Goal: Participate in discussion: Engage in conversation with other users on a specific topic

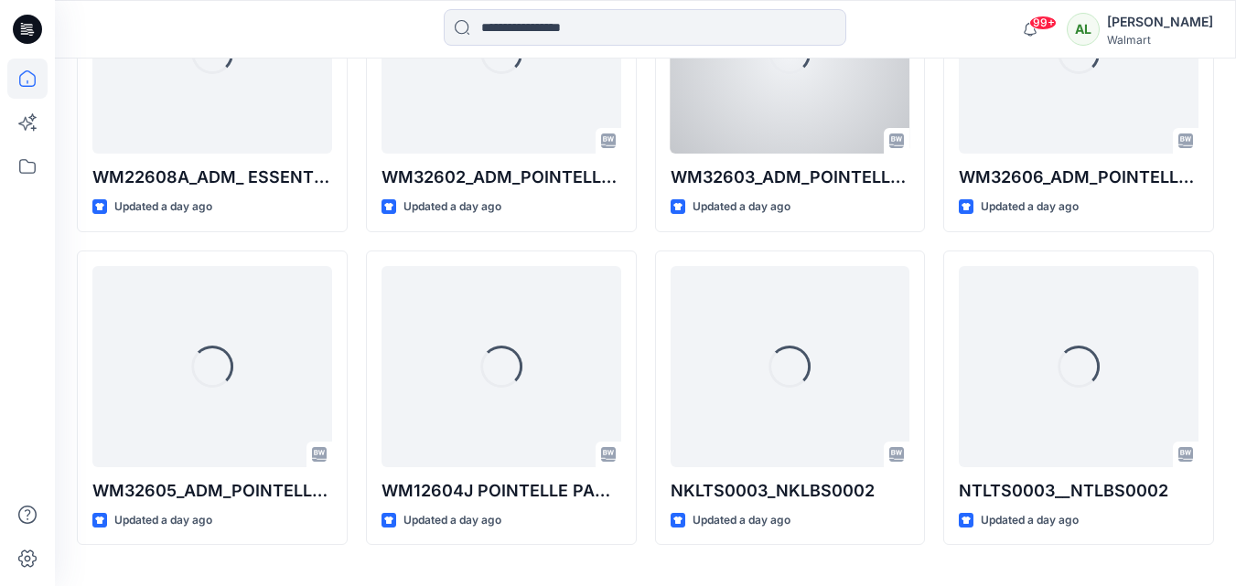
scroll to position [1026, 0]
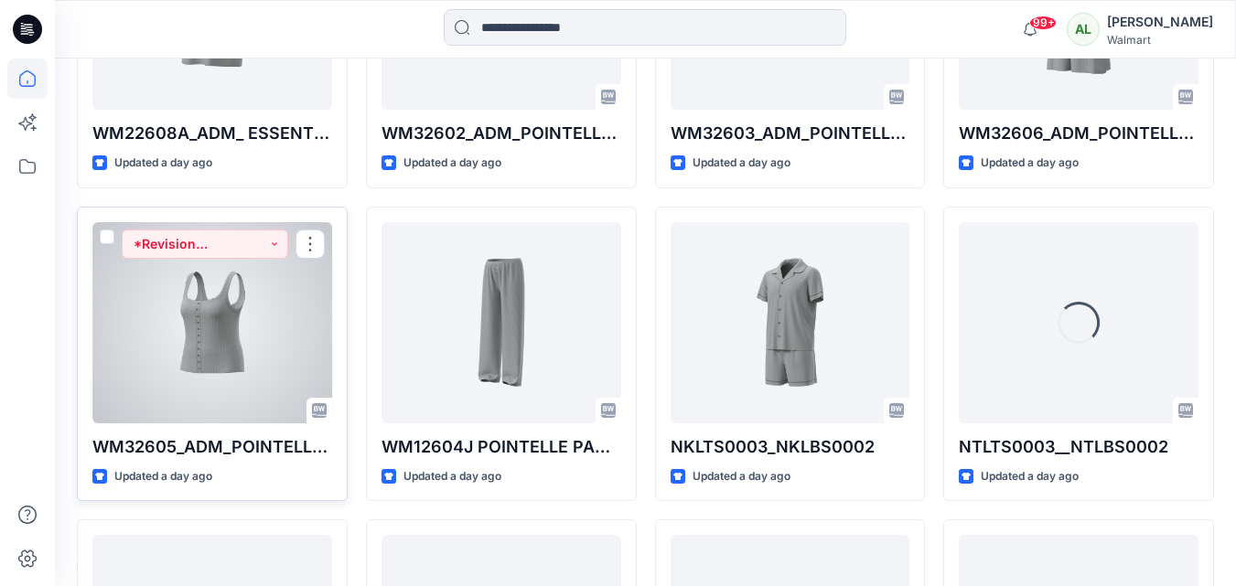
click at [151, 274] on div at bounding box center [212, 322] width 240 height 201
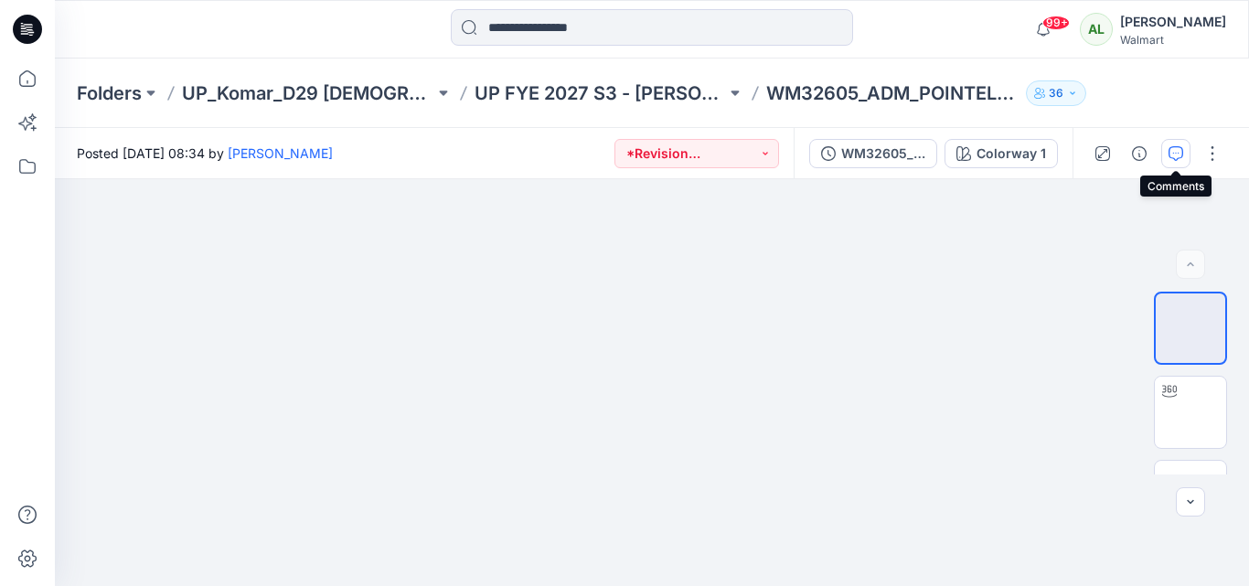
click at [1176, 154] on icon "button" at bounding box center [1176, 153] width 15 height 15
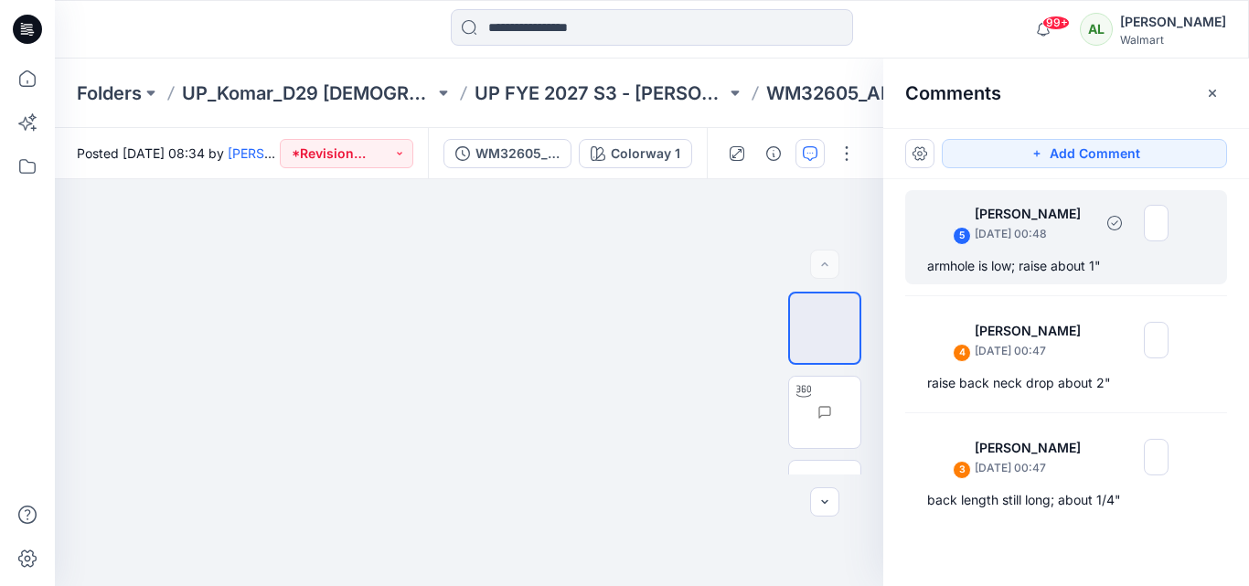
click at [1034, 266] on div "armhole is low; raise about 1"" at bounding box center [1066, 266] width 278 height 22
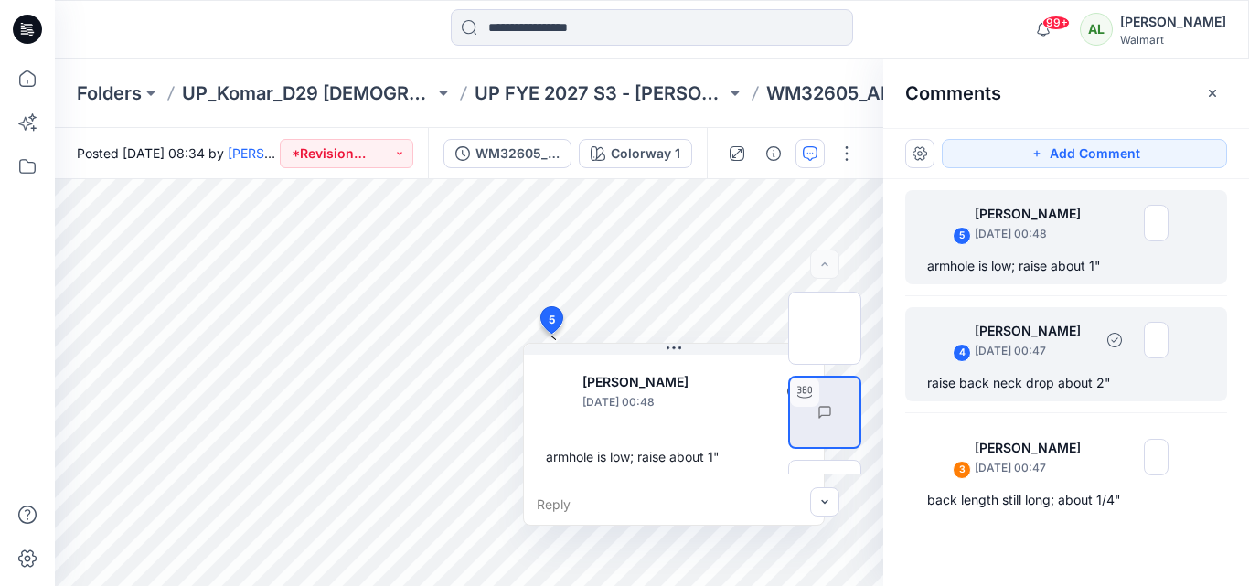
click at [980, 378] on div "raise back neck drop about 2"" at bounding box center [1066, 383] width 278 height 22
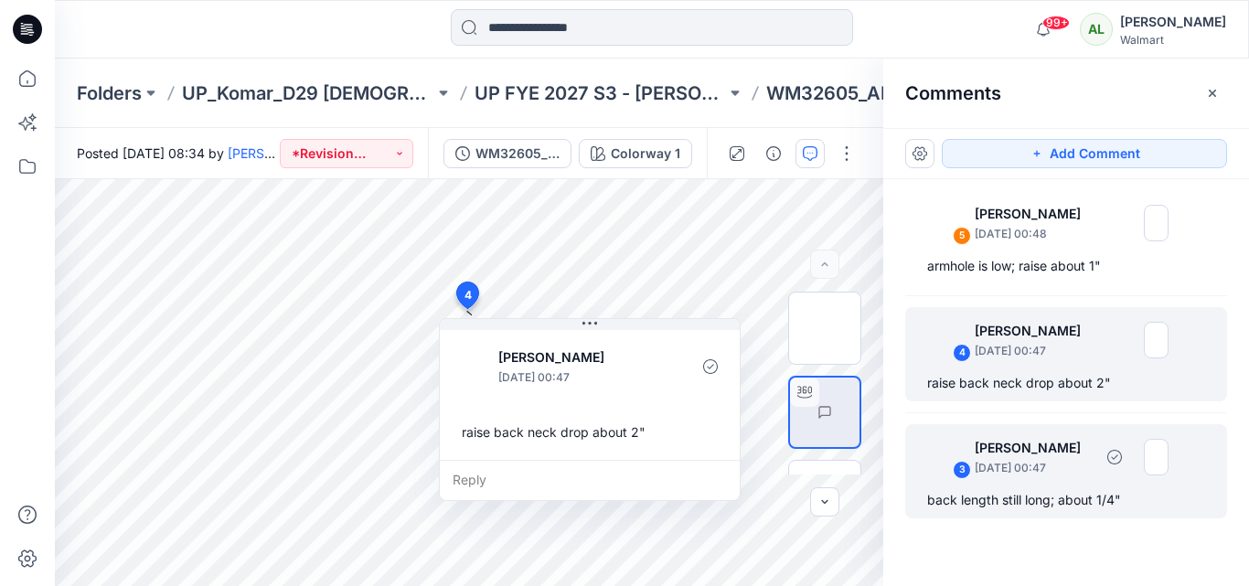
click at [1055, 474] on p "[DATE] 00:47" at bounding box center [1034, 468] width 118 height 18
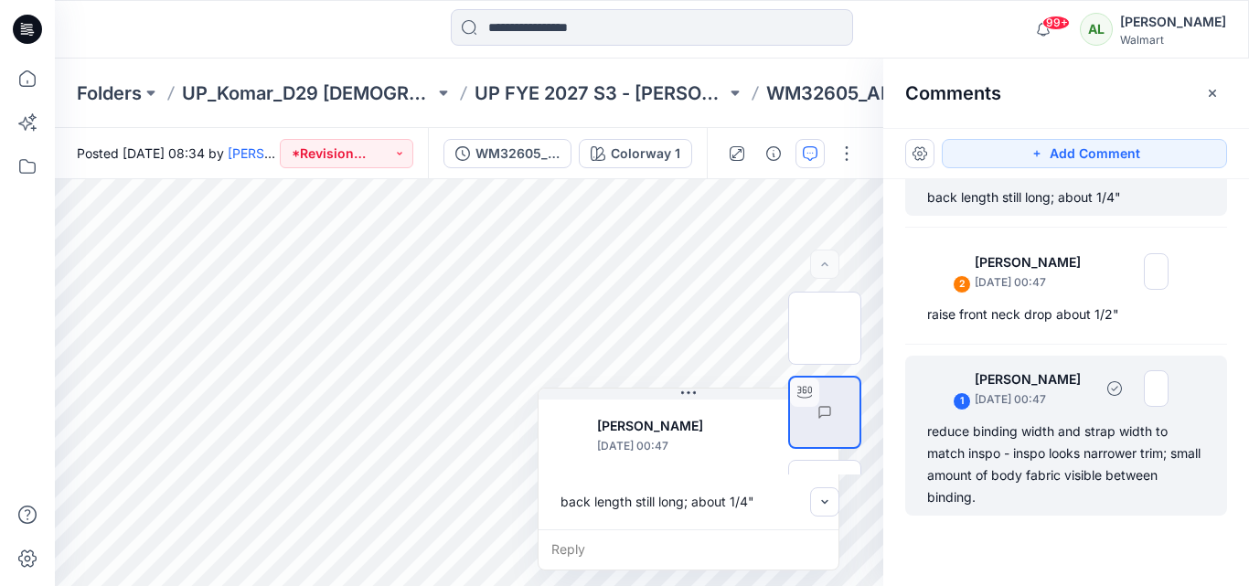
scroll to position [311, 0]
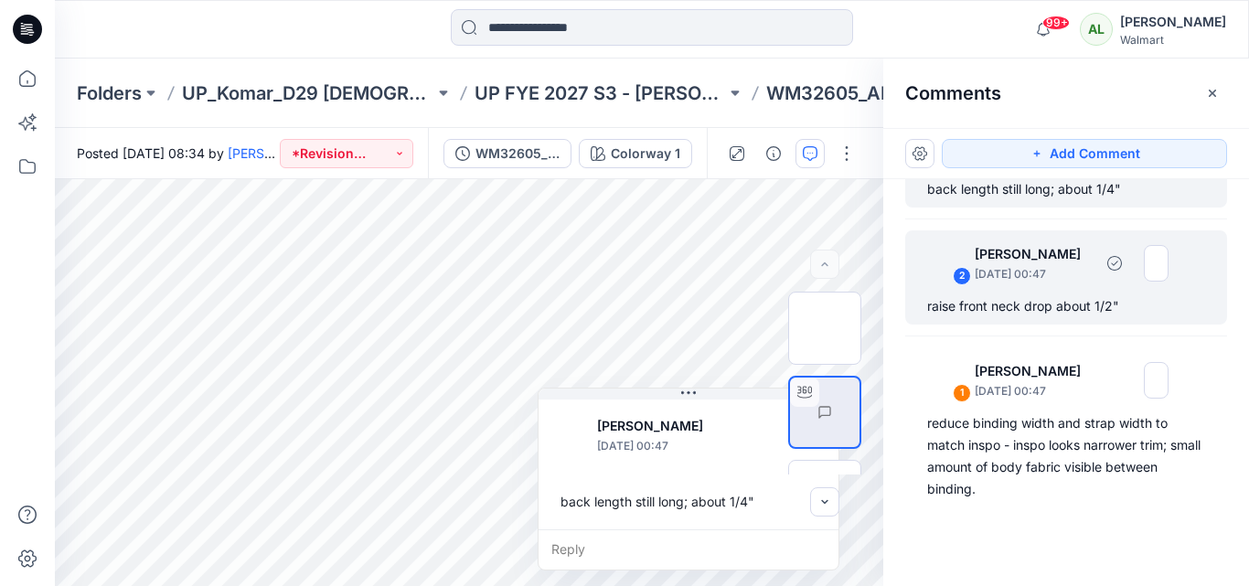
click at [1033, 296] on div "raise front neck drop about 1/2"" at bounding box center [1066, 306] width 278 height 22
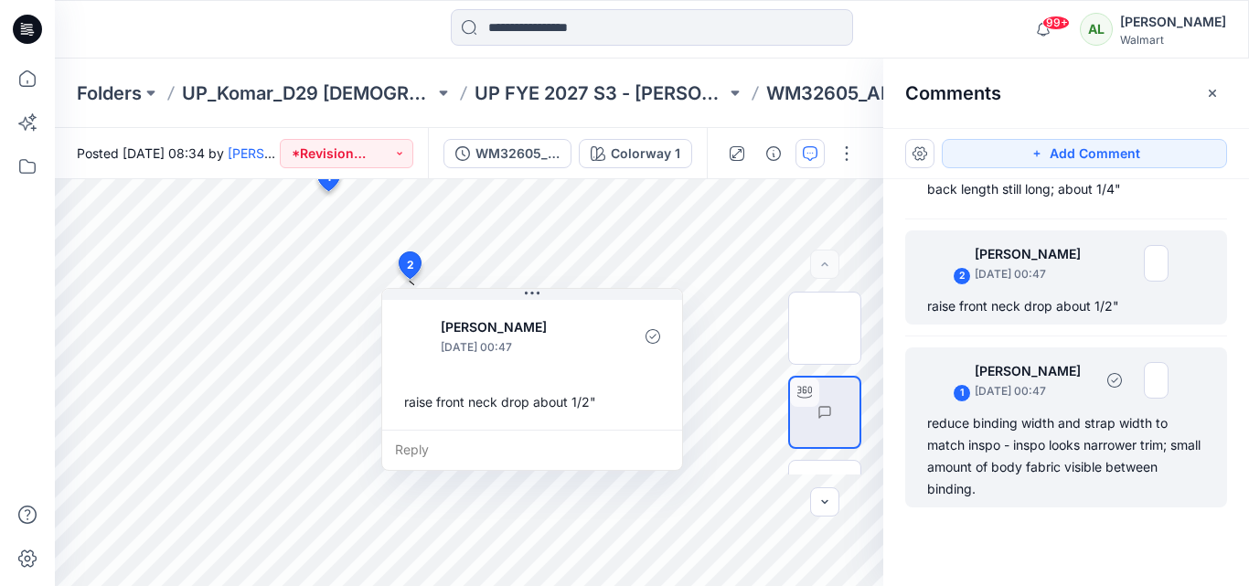
click at [1092, 472] on div "reduce binding width and strap width to match inspo - inspo looks narrower trim…" at bounding box center [1066, 456] width 278 height 88
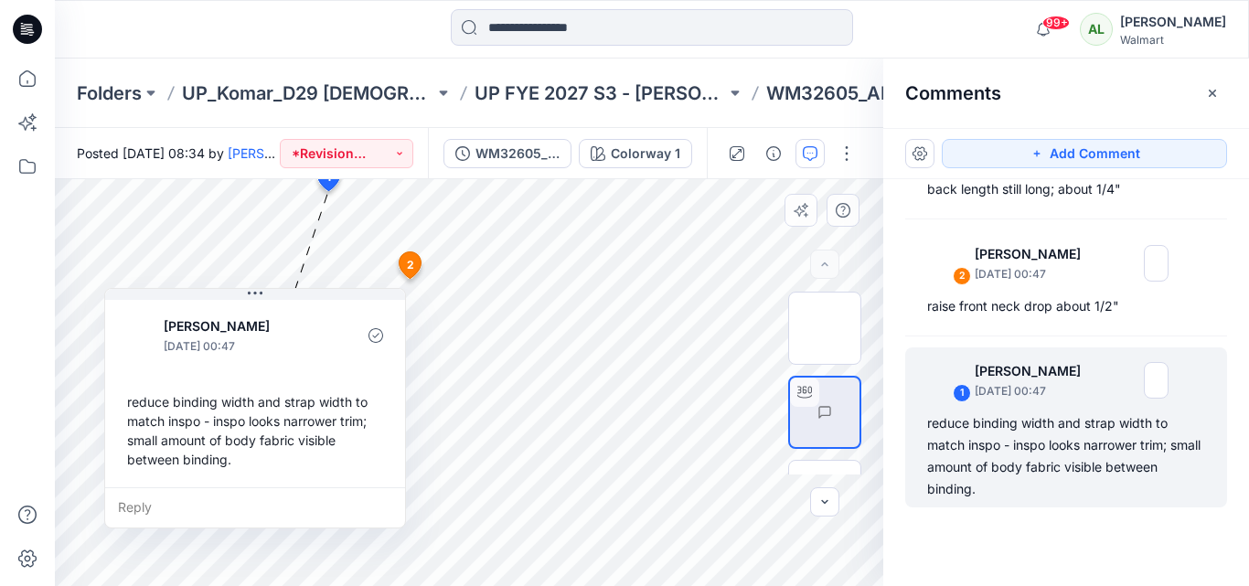
drag, startPoint x: 147, startPoint y: 209, endPoint x: 266, endPoint y: 355, distance: 187.8
click at [266, 355] on p "[DATE] 00:47" at bounding box center [238, 346] width 149 height 18
click at [825, 360] on img at bounding box center [825, 360] width 0 height 0
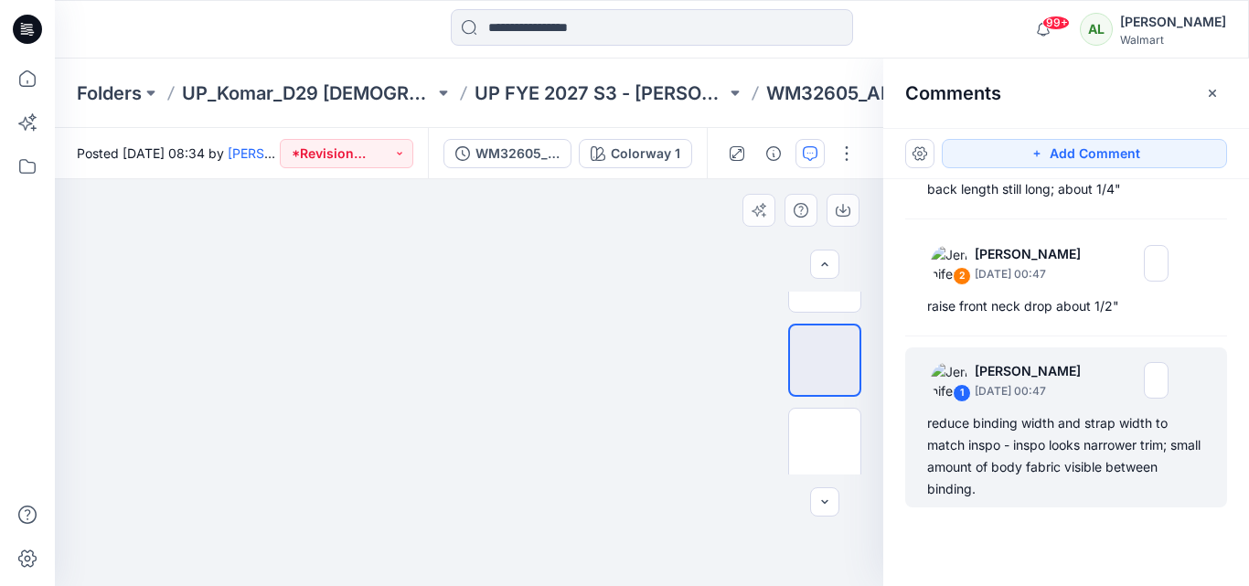
drag, startPoint x: 697, startPoint y: 294, endPoint x: 606, endPoint y: 489, distance: 214.8
click at [606, 179] on img at bounding box center [470, 179] width 572 height 0
click at [825, 444] on img at bounding box center [825, 444] width 0 height 0
click at [825, 438] on img at bounding box center [825, 438] width 0 height 0
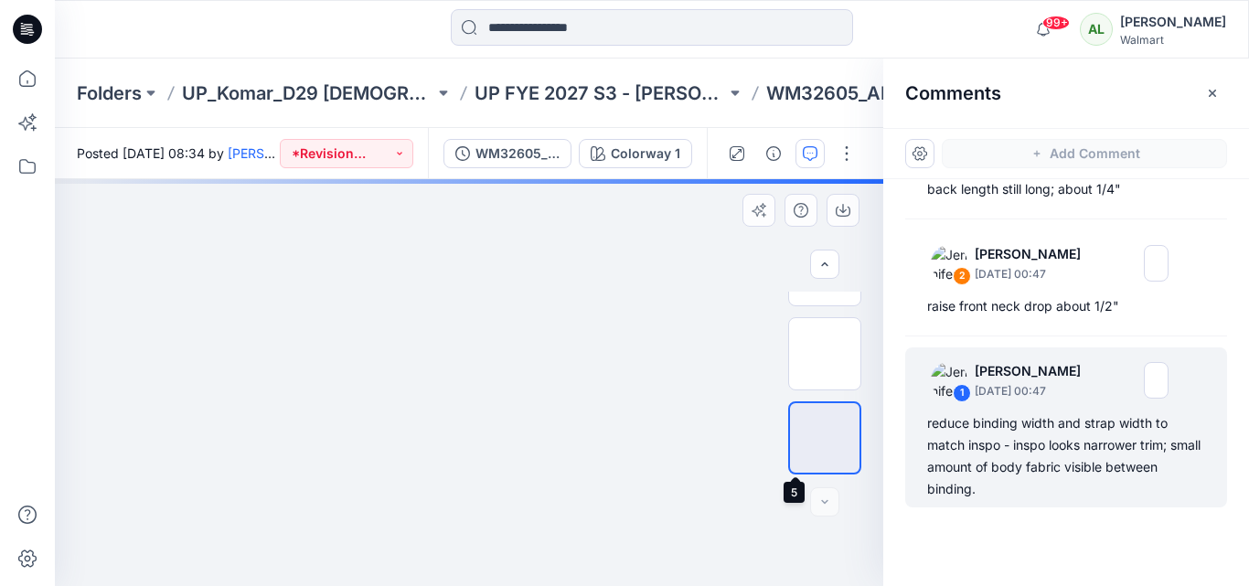
click at [825, 438] on img at bounding box center [825, 438] width 0 height 0
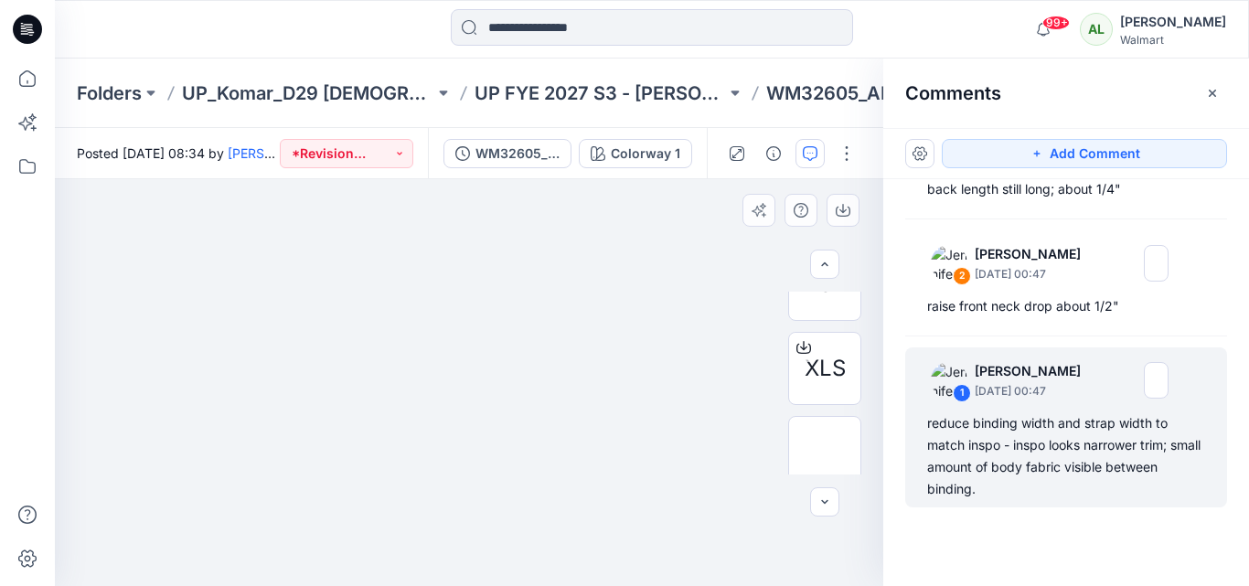
click at [575, 179] on img at bounding box center [468, 179] width 369 height 0
click at [825, 453] on img at bounding box center [825, 453] width 0 height 0
drag, startPoint x: 533, startPoint y: 296, endPoint x: 509, endPoint y: 463, distance: 168.3
click at [509, 177] on img at bounding box center [470, 177] width 572 height 0
drag, startPoint x: 555, startPoint y: 379, endPoint x: 547, endPoint y: 428, distance: 50.1
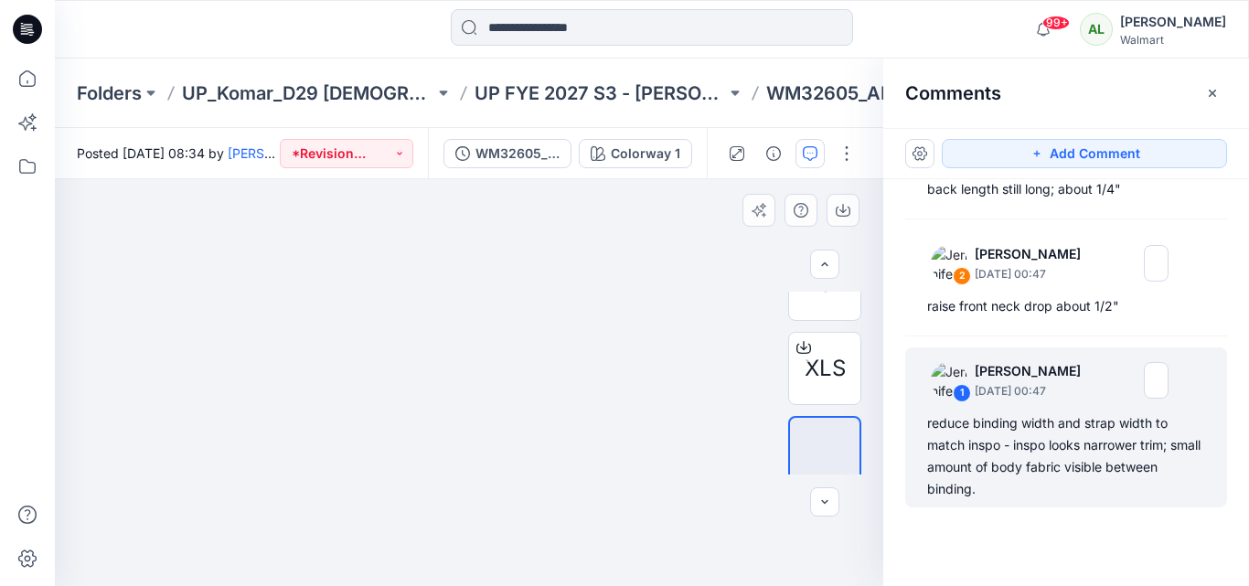
click at [547, 179] on img at bounding box center [470, 179] width 572 height 0
drag, startPoint x: 571, startPoint y: 348, endPoint x: 561, endPoint y: 409, distance: 62.1
click at [561, 179] on img at bounding box center [470, 179] width 572 height 0
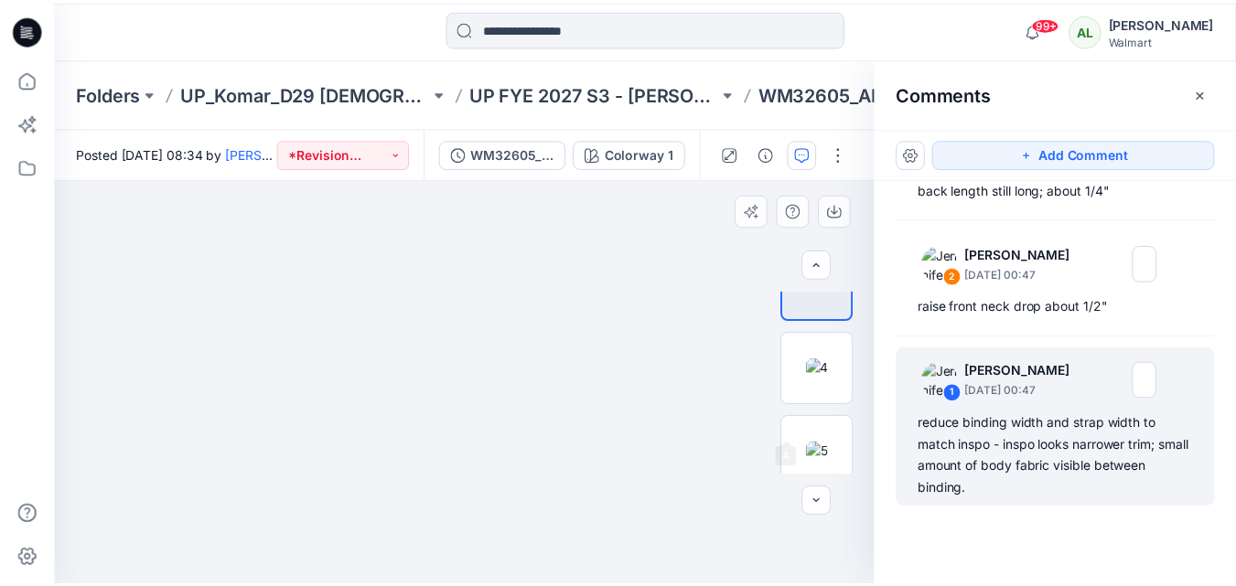
scroll to position [816, 0]
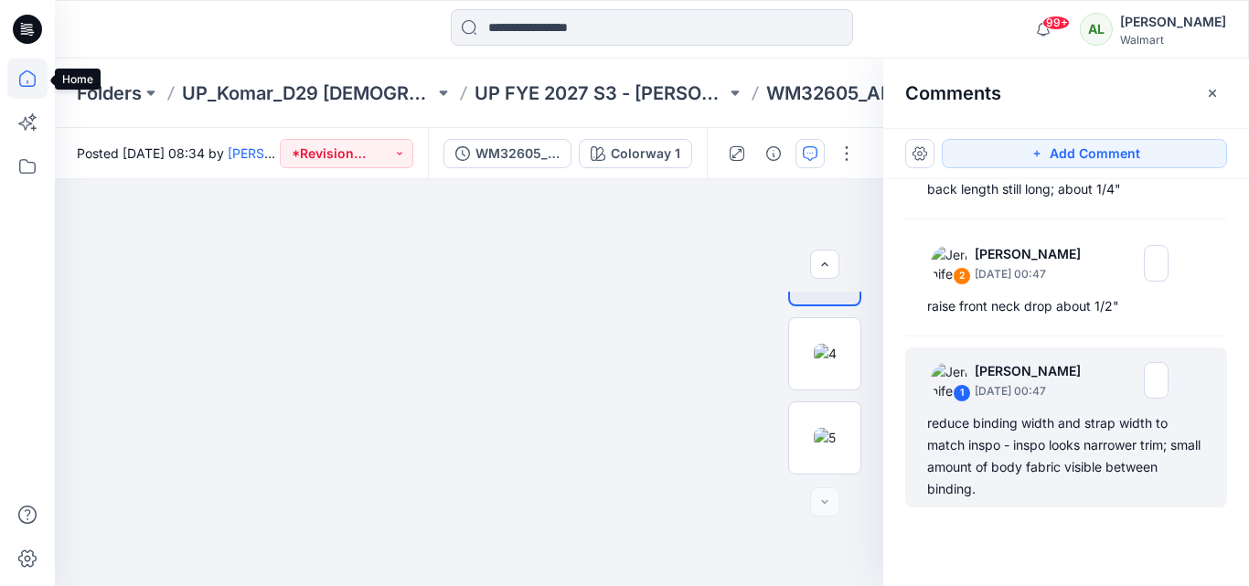
click at [23, 72] on icon at bounding box center [27, 79] width 40 height 40
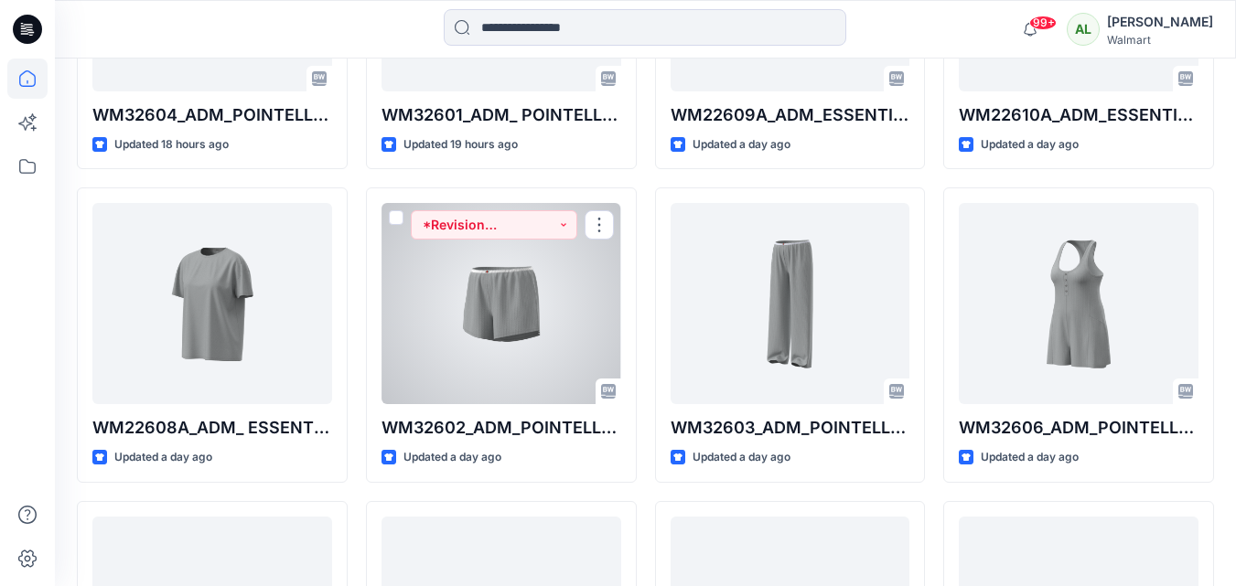
scroll to position [823, 0]
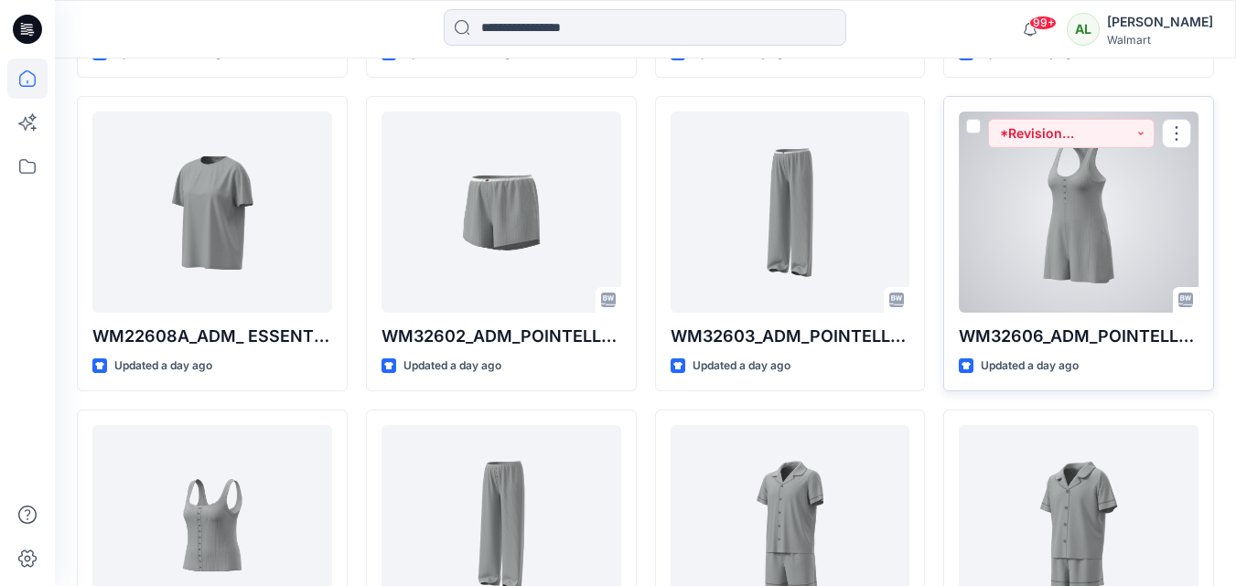
click at [1110, 228] on div at bounding box center [1078, 212] width 240 height 201
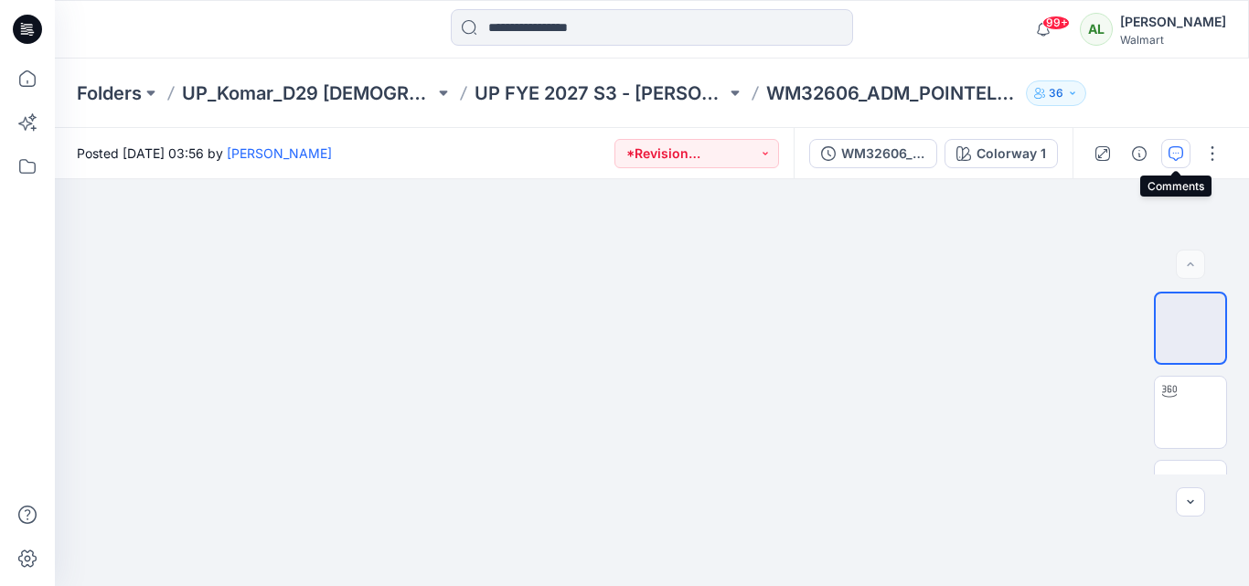
click at [1181, 146] on icon "button" at bounding box center [1176, 153] width 15 height 15
